Goal: Task Accomplishment & Management: Use online tool/utility

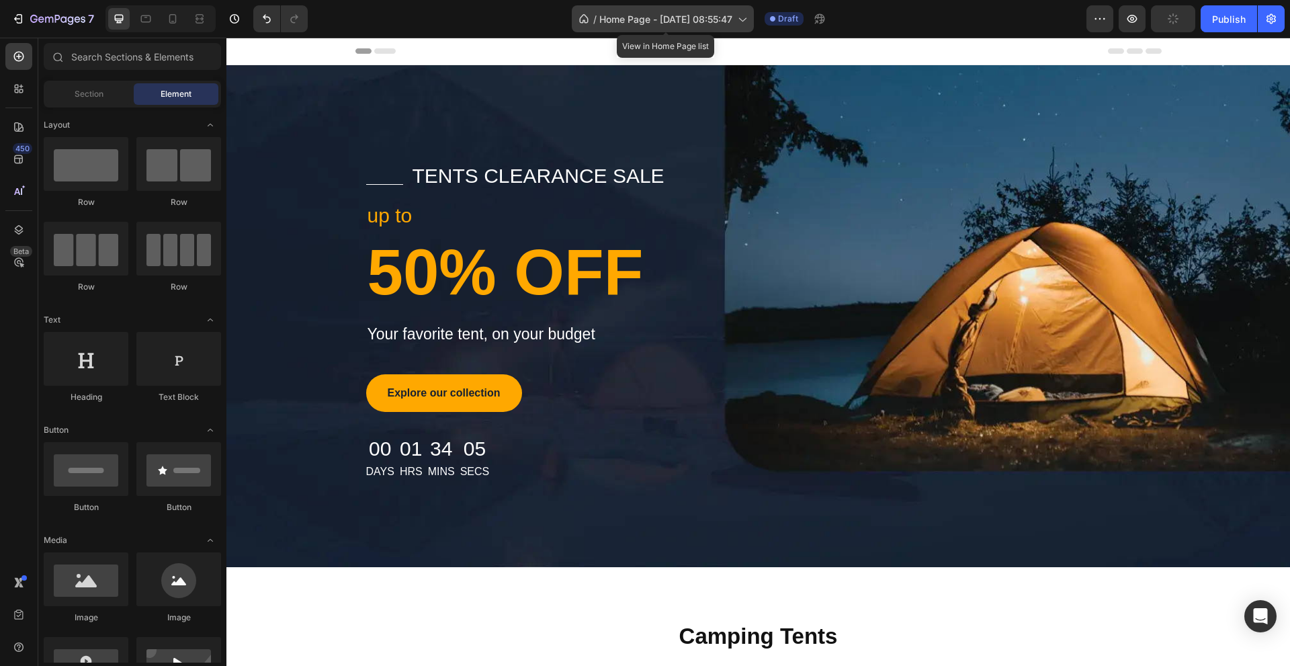
click at [673, 13] on span "Home Page - [DATE] 08:55:47" at bounding box center [665, 19] width 133 height 14
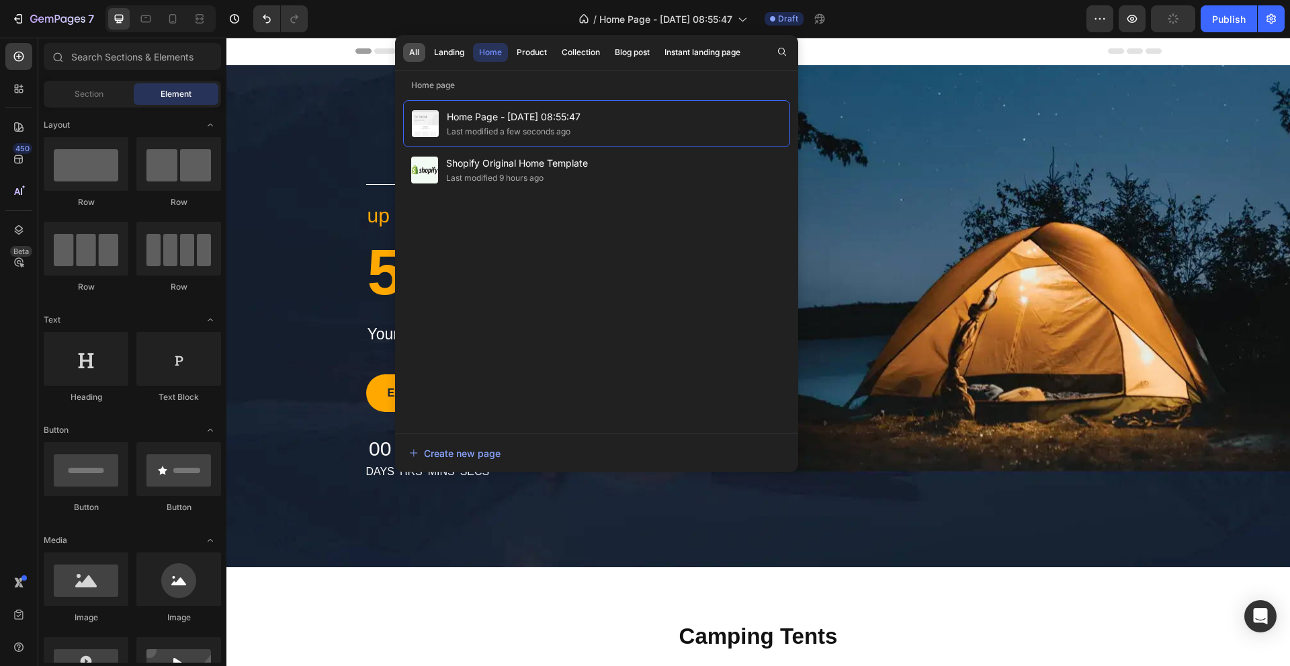
click at [413, 54] on div "All" at bounding box center [414, 52] width 10 height 12
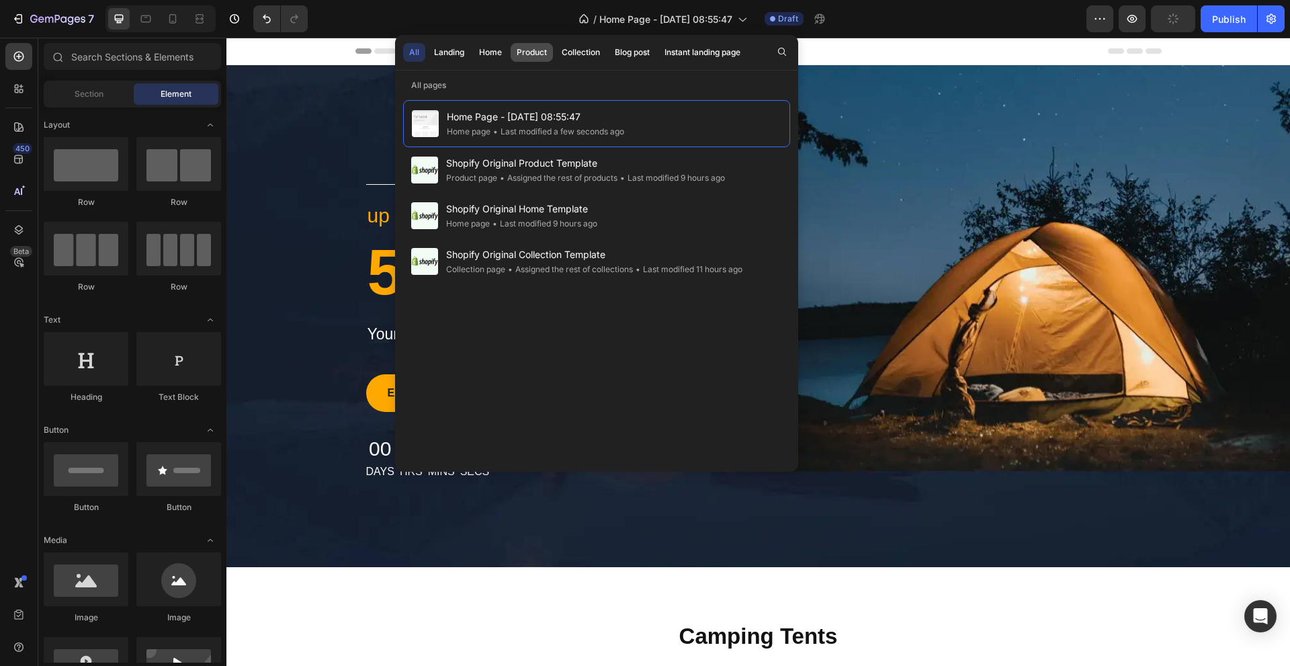
click at [520, 49] on div "Product" at bounding box center [532, 52] width 30 height 12
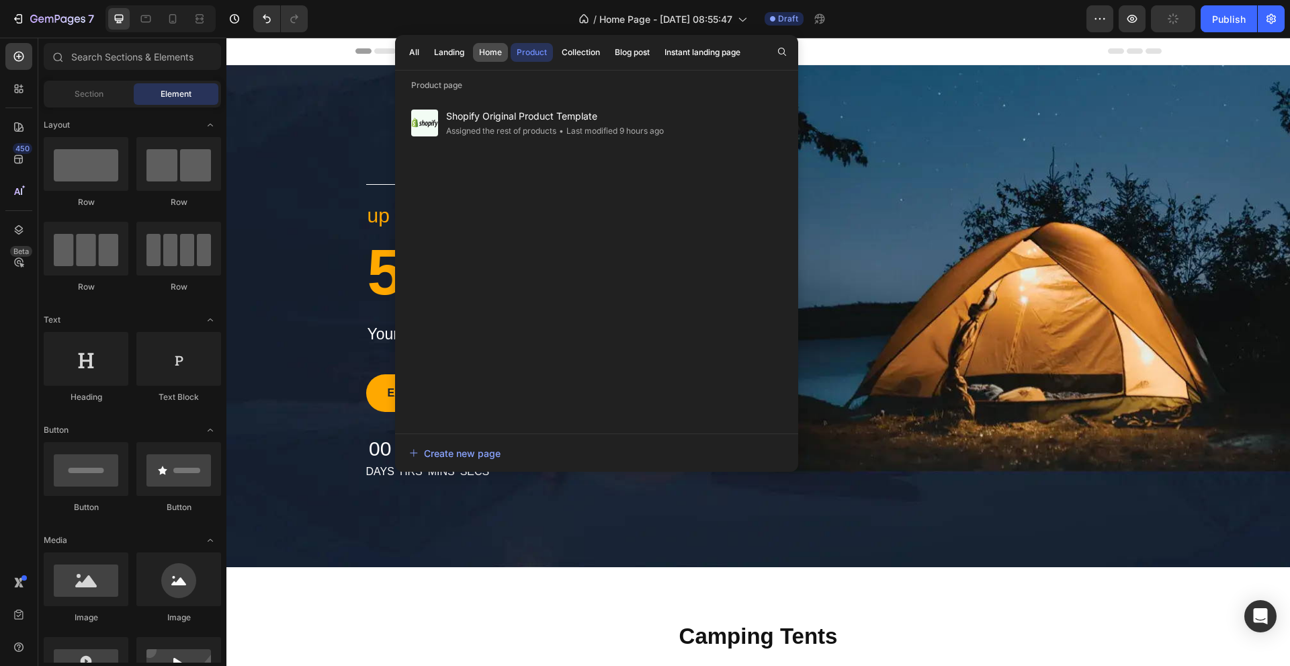
click at [498, 51] on div "Home" at bounding box center [490, 52] width 23 height 12
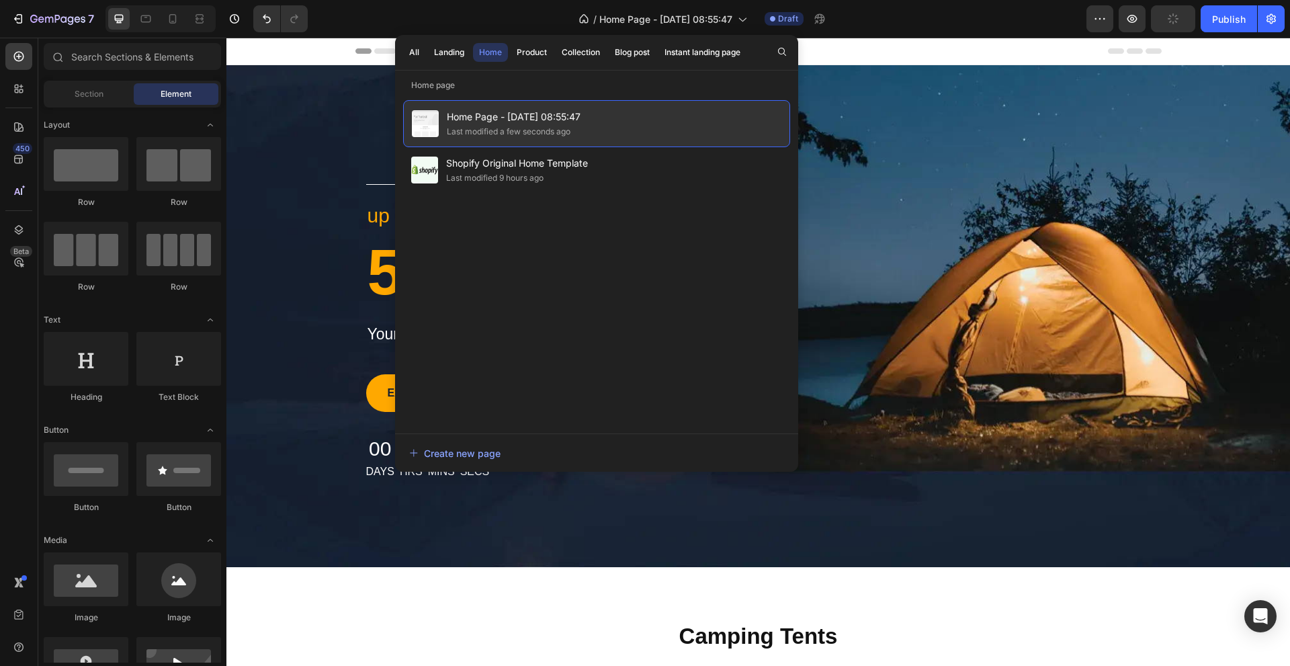
click at [517, 134] on div "Last modified a few seconds ago" at bounding box center [509, 131] width 124 height 13
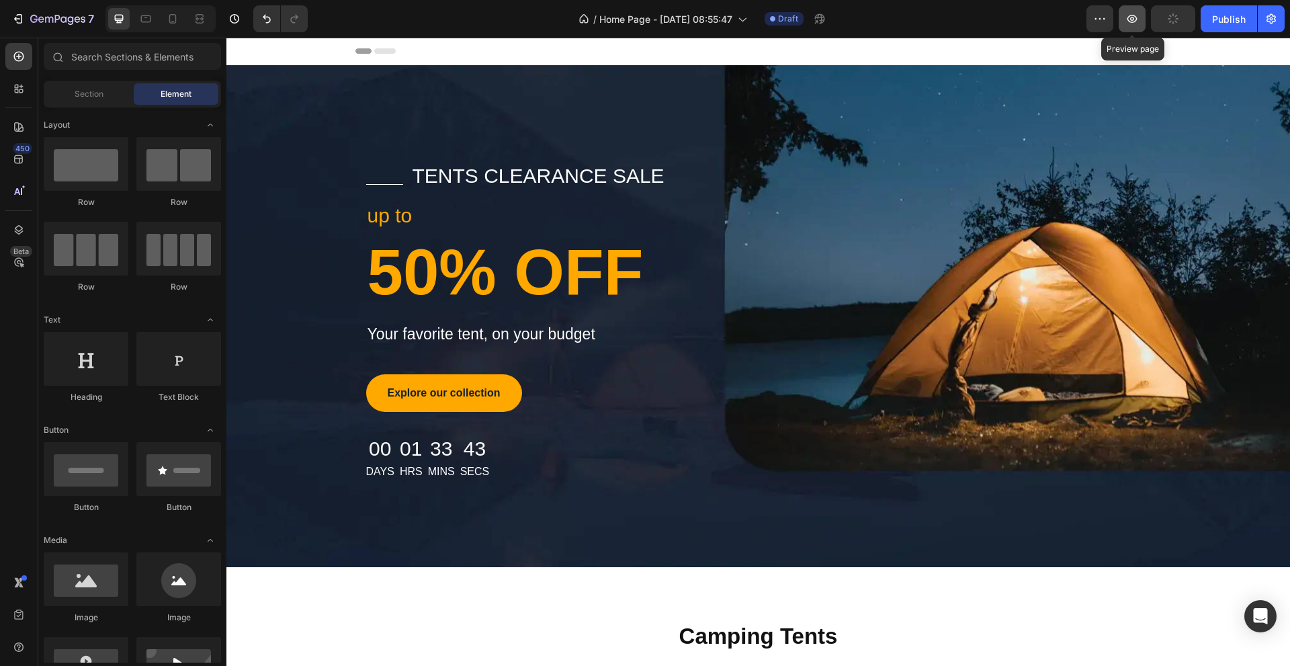
click at [1136, 26] on button "button" at bounding box center [1132, 18] width 27 height 27
click at [1092, 18] on button "button" at bounding box center [1100, 18] width 27 height 27
click at [1177, 19] on span "Save" at bounding box center [1174, 18] width 22 height 11
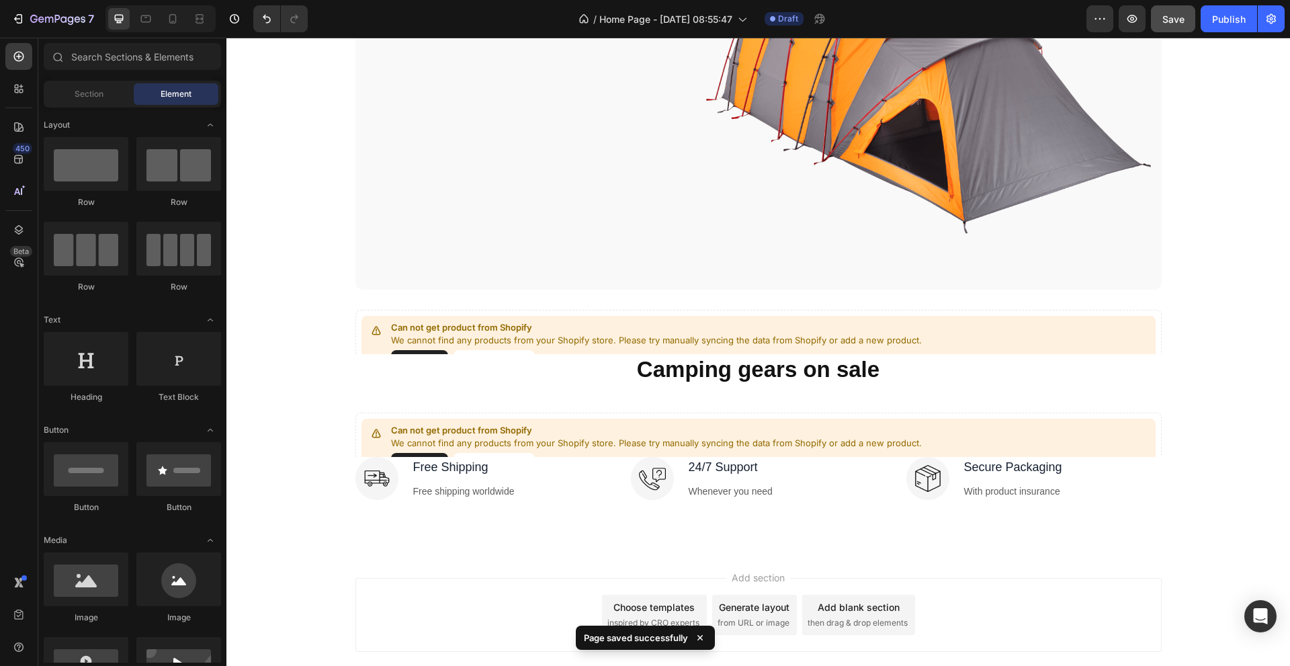
scroll to position [859, 0]
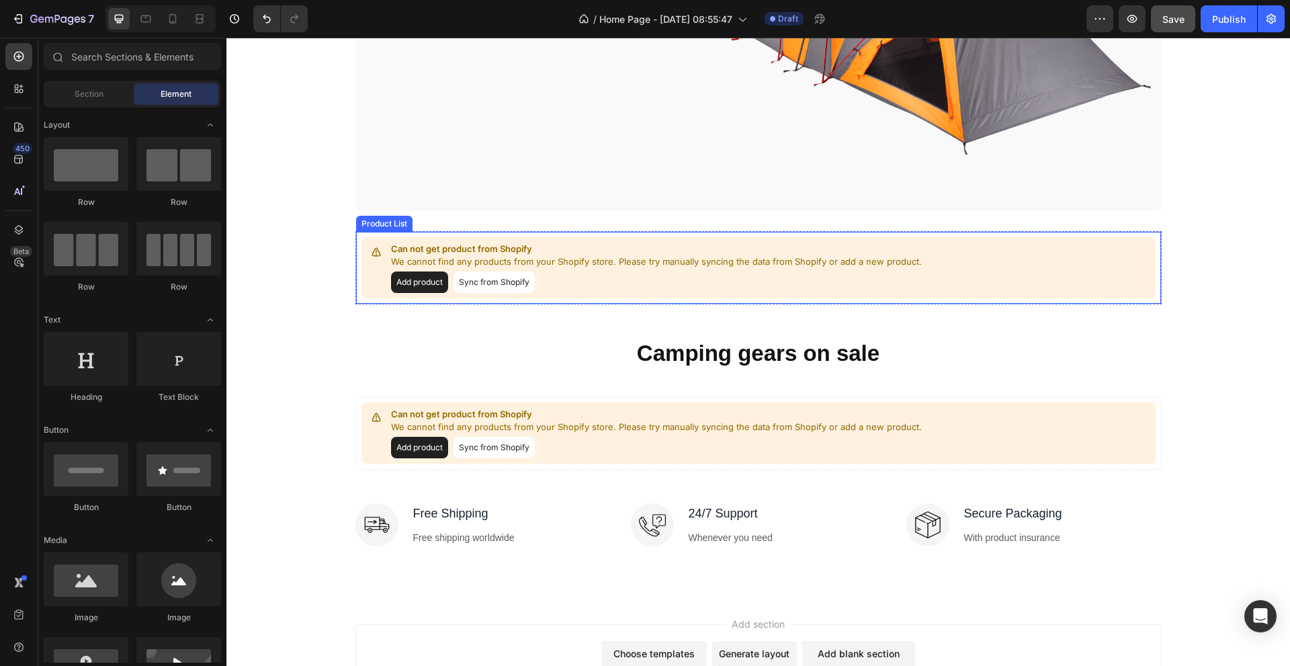
click at [515, 284] on button "Sync from Shopify" at bounding box center [494, 282] width 81 height 22
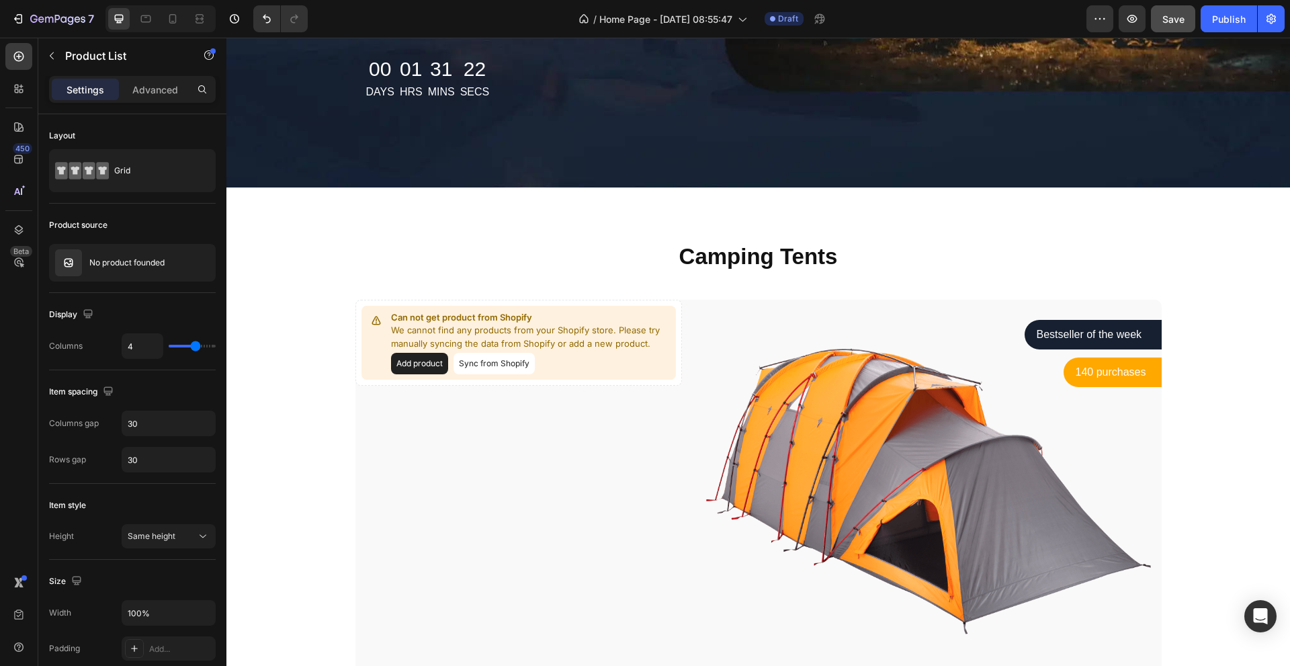
scroll to position [379, 0]
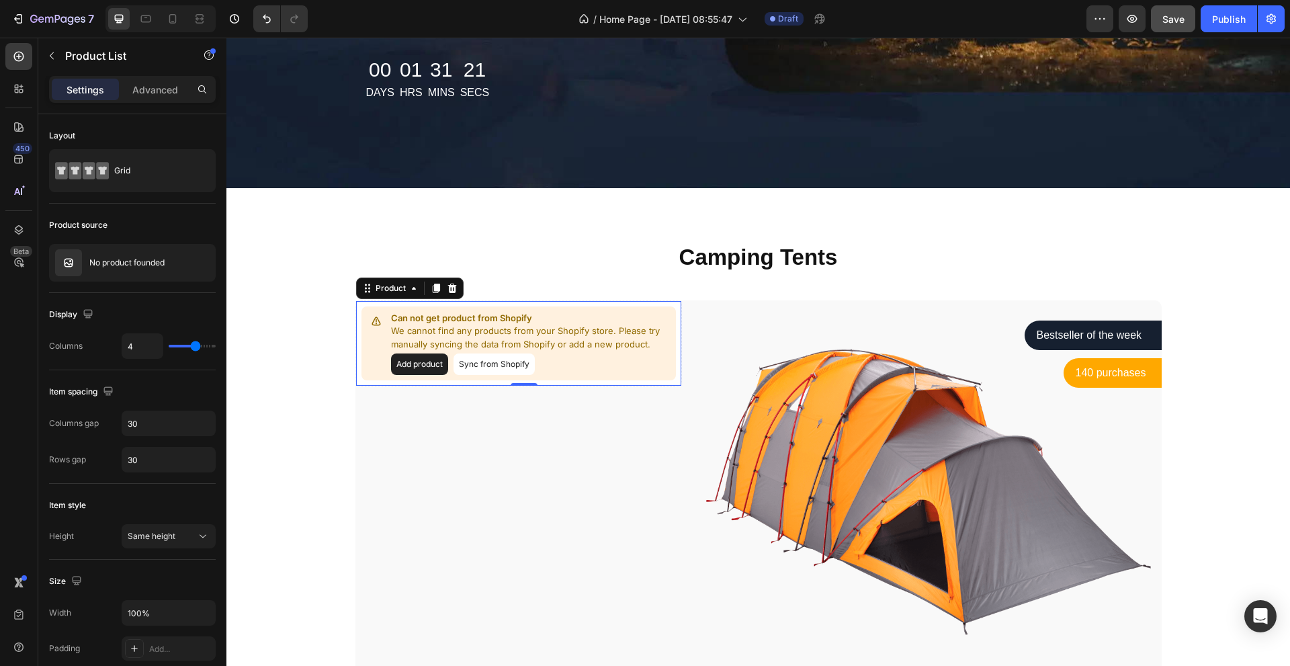
click at [503, 364] on button "Sync from Shopify" at bounding box center [494, 364] width 81 height 22
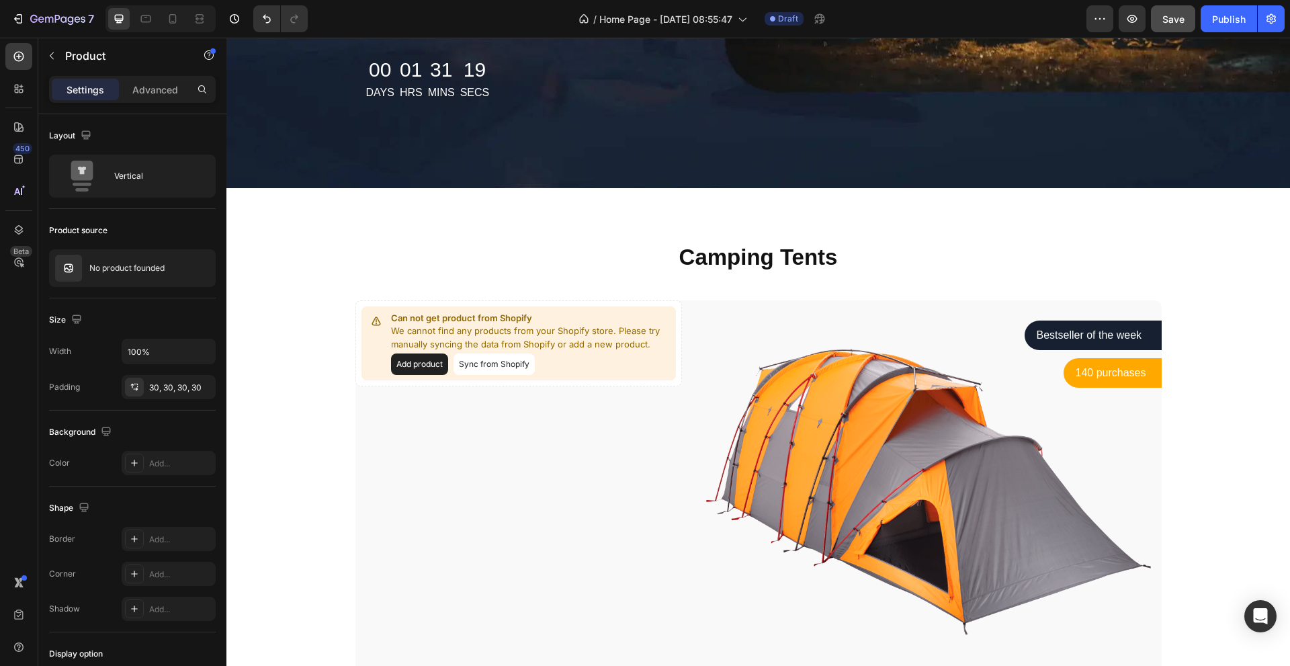
click at [503, 364] on button "Sync from Shopify" at bounding box center [494, 364] width 81 height 22
click at [427, 368] on button "Add product" at bounding box center [419, 364] width 57 height 22
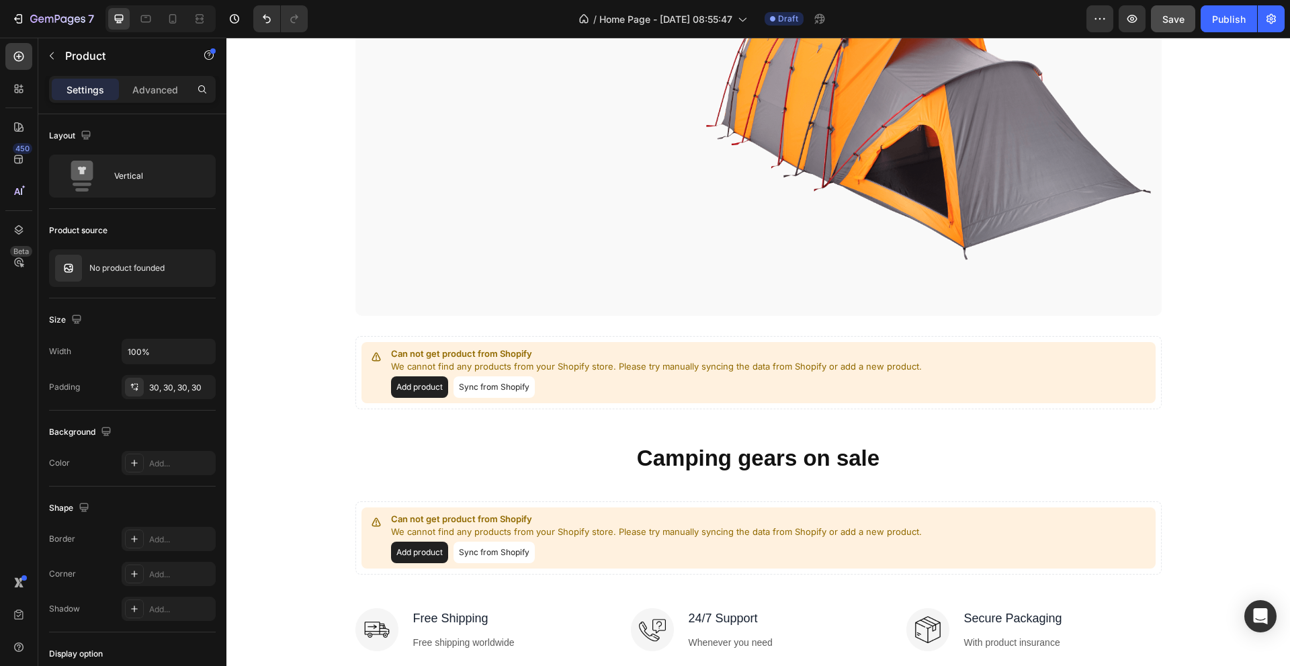
scroll to position [984, 0]
